Goal: Task Accomplishment & Management: Use online tool/utility

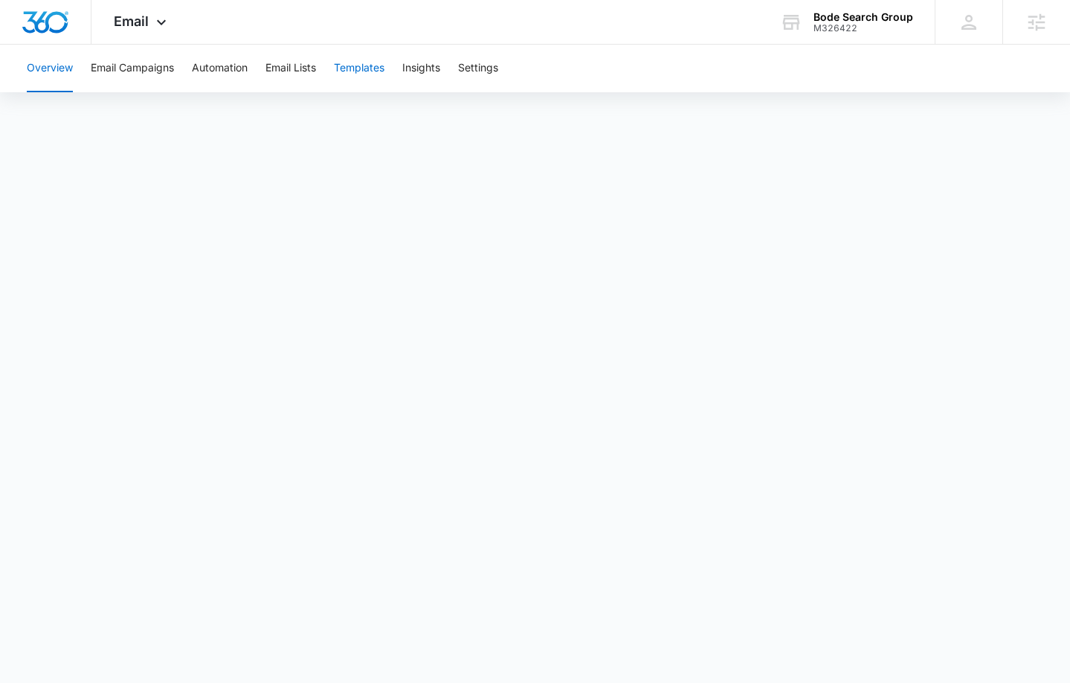
click at [359, 71] on button "Templates" at bounding box center [359, 69] width 51 height 48
click at [214, 65] on button "Automation" at bounding box center [220, 69] width 56 height 48
click at [144, 16] on span "Email" at bounding box center [131, 21] width 35 height 16
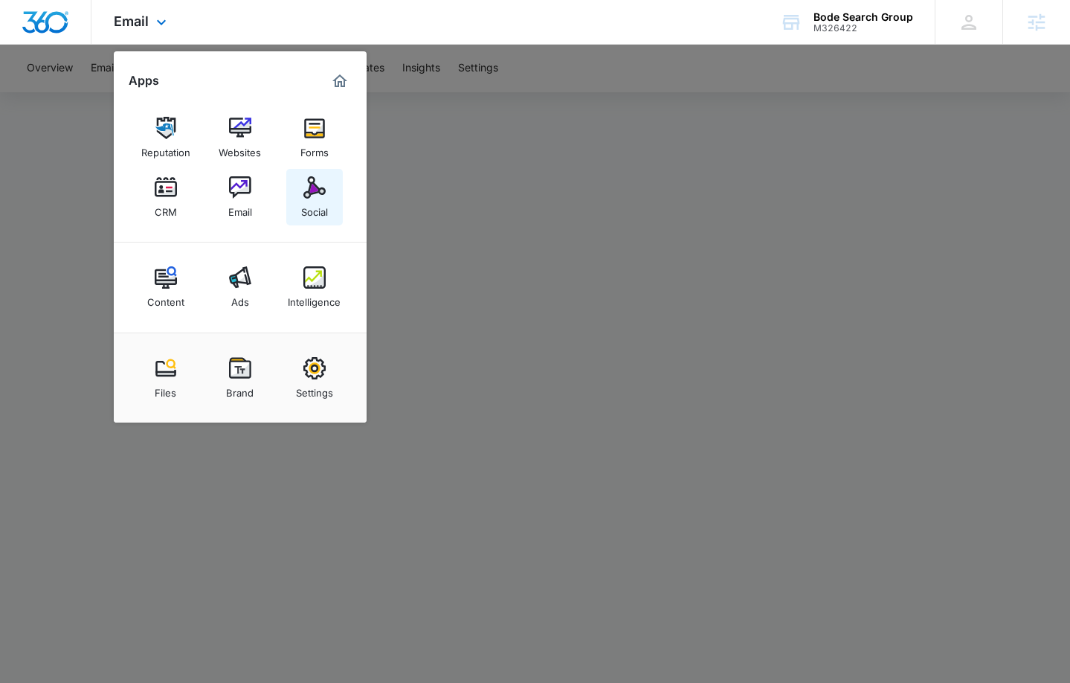
click at [320, 195] on img at bounding box center [314, 187] width 22 height 22
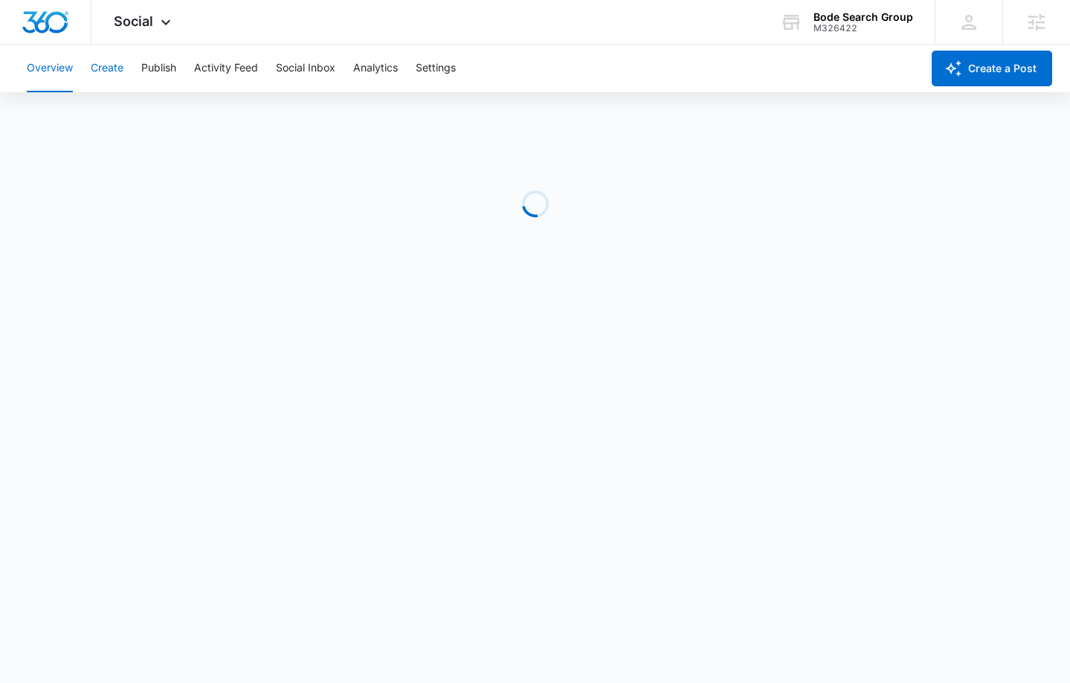
click at [116, 71] on button "Create" at bounding box center [107, 69] width 33 height 48
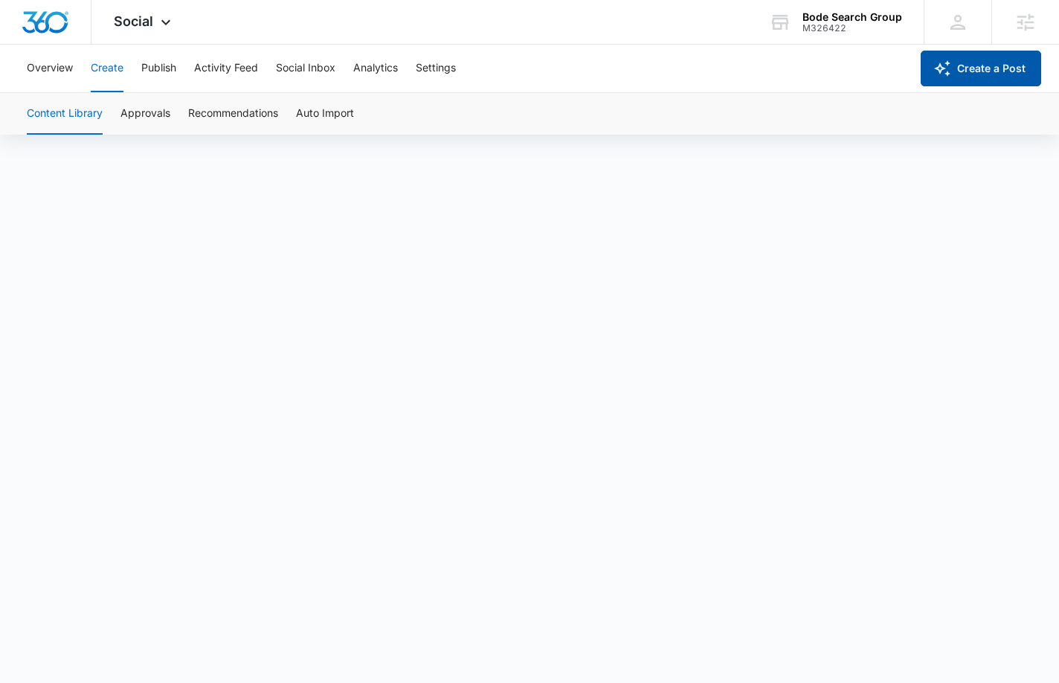
click at [987, 65] on button "Create a Post" at bounding box center [981, 69] width 120 height 36
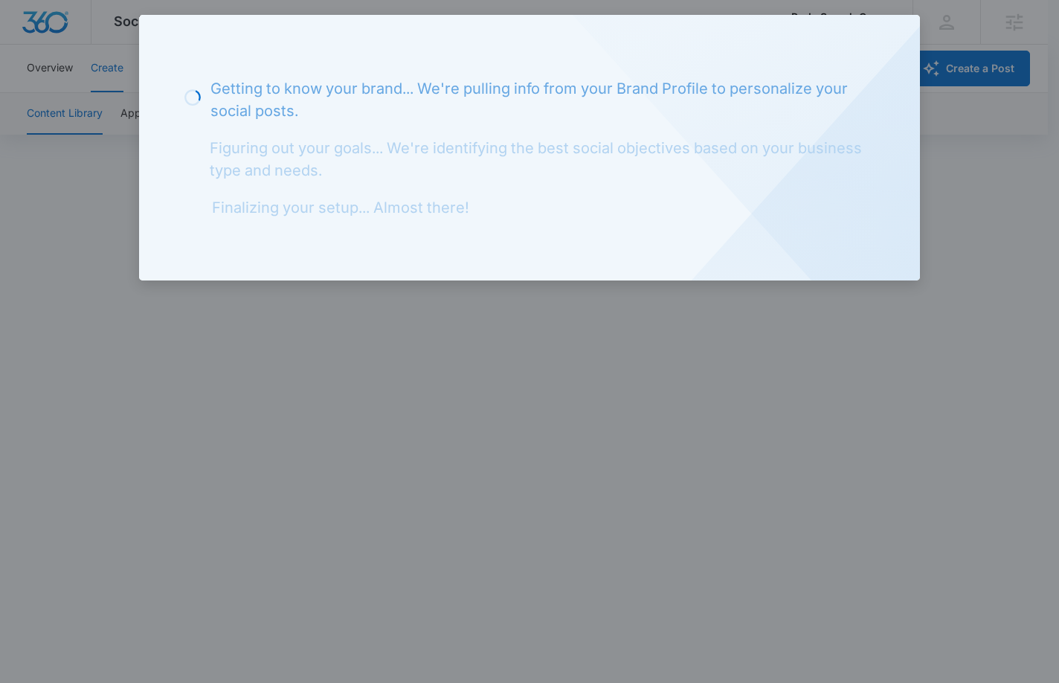
click at [885, 46] on div "Loading Getting to know your brand... We're pulling info from your Brand Profil…" at bounding box center [529, 147] width 781 height 265
click at [581, 377] on div at bounding box center [529, 341] width 1059 height 683
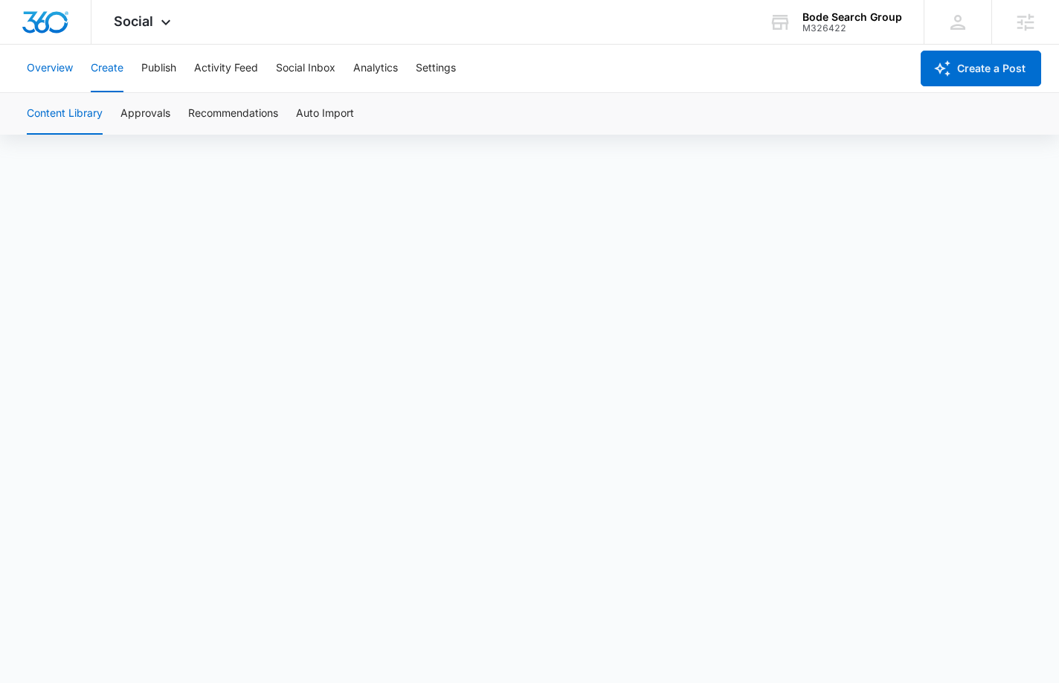
click at [57, 71] on button "Overview" at bounding box center [50, 69] width 46 height 48
click at [101, 71] on button "Create" at bounding box center [107, 69] width 33 height 48
